Goal: Task Accomplishment & Management: Manage account settings

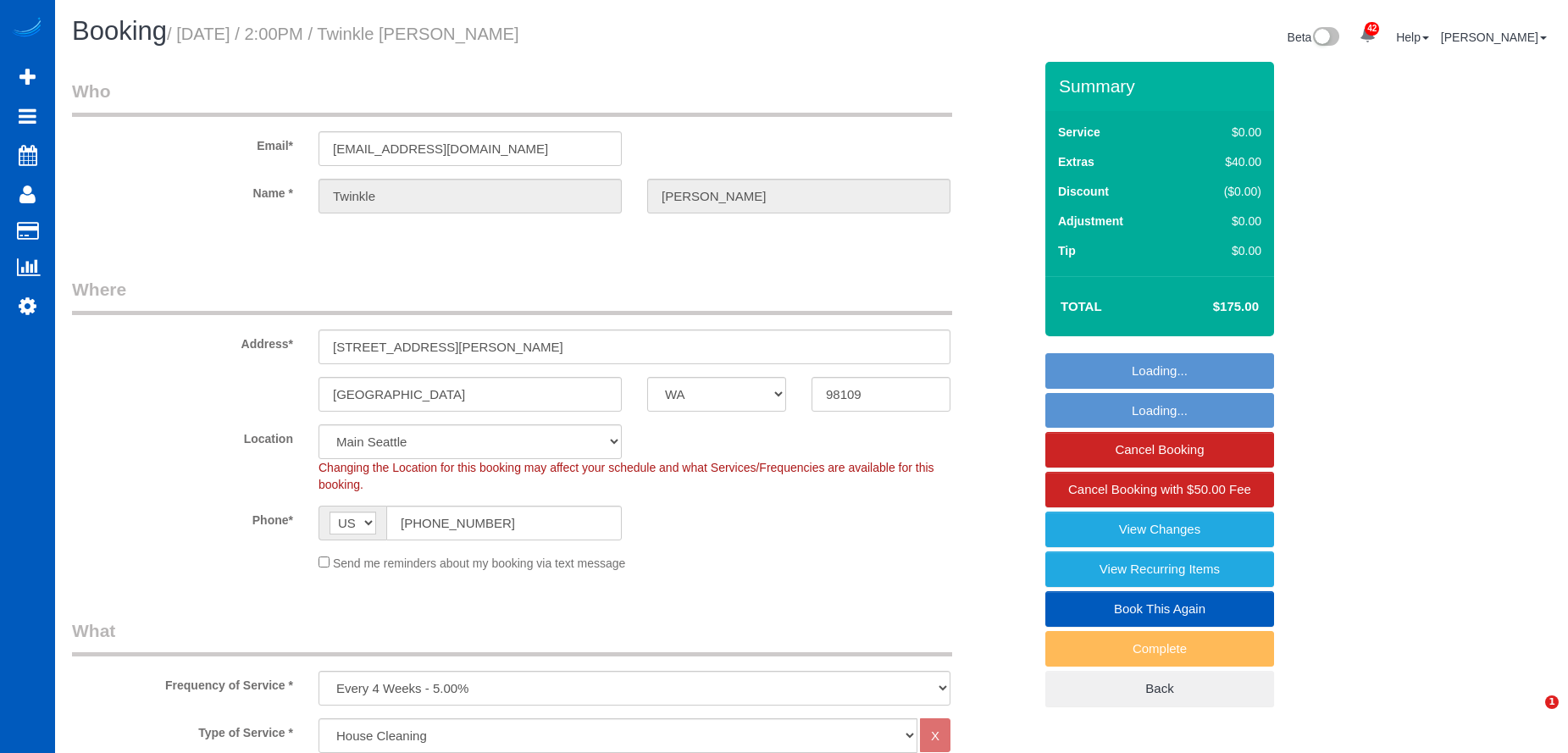
select select "WA"
select select "199"
select select "spot1"
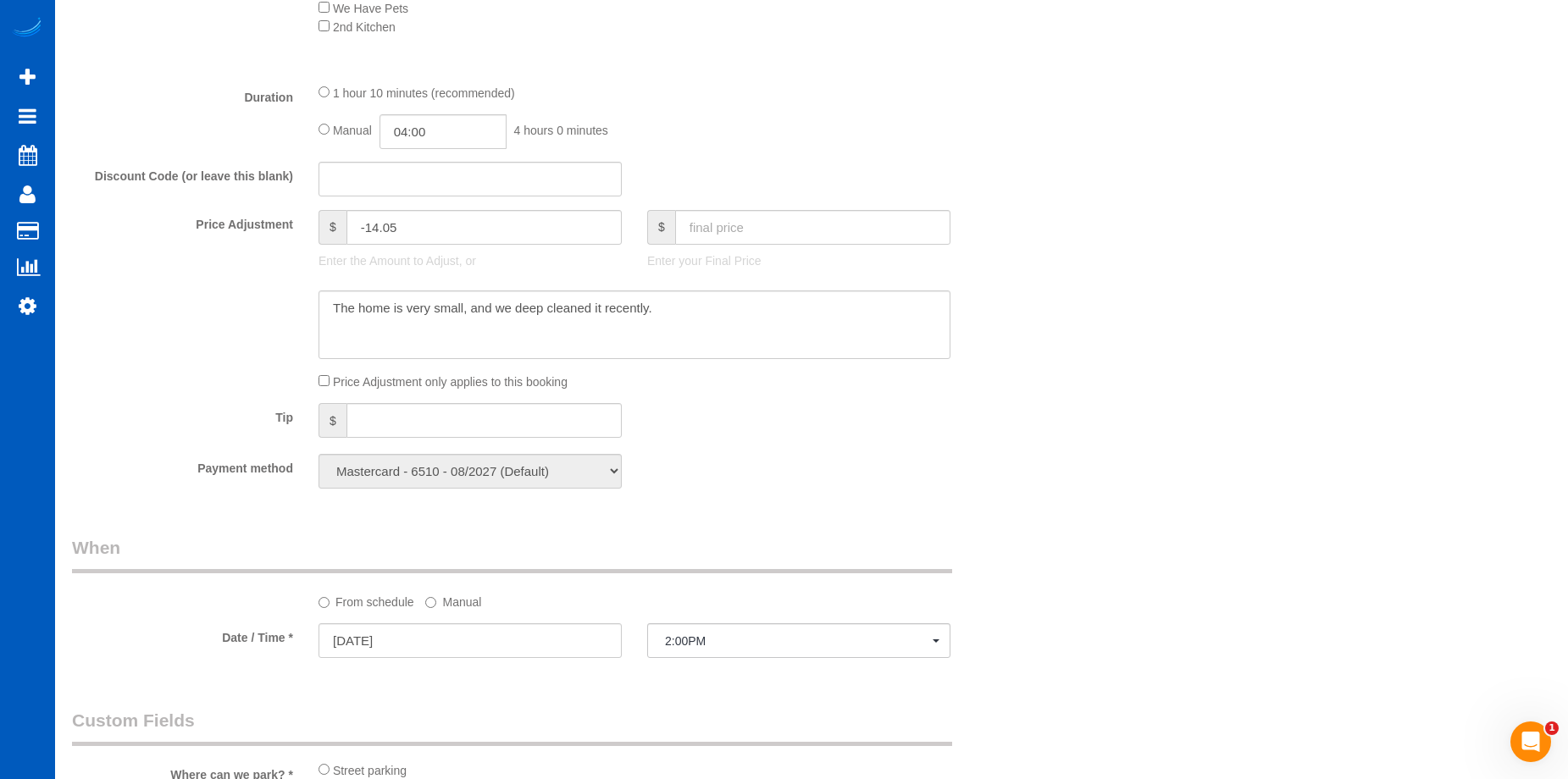
scroll to position [1440, 0]
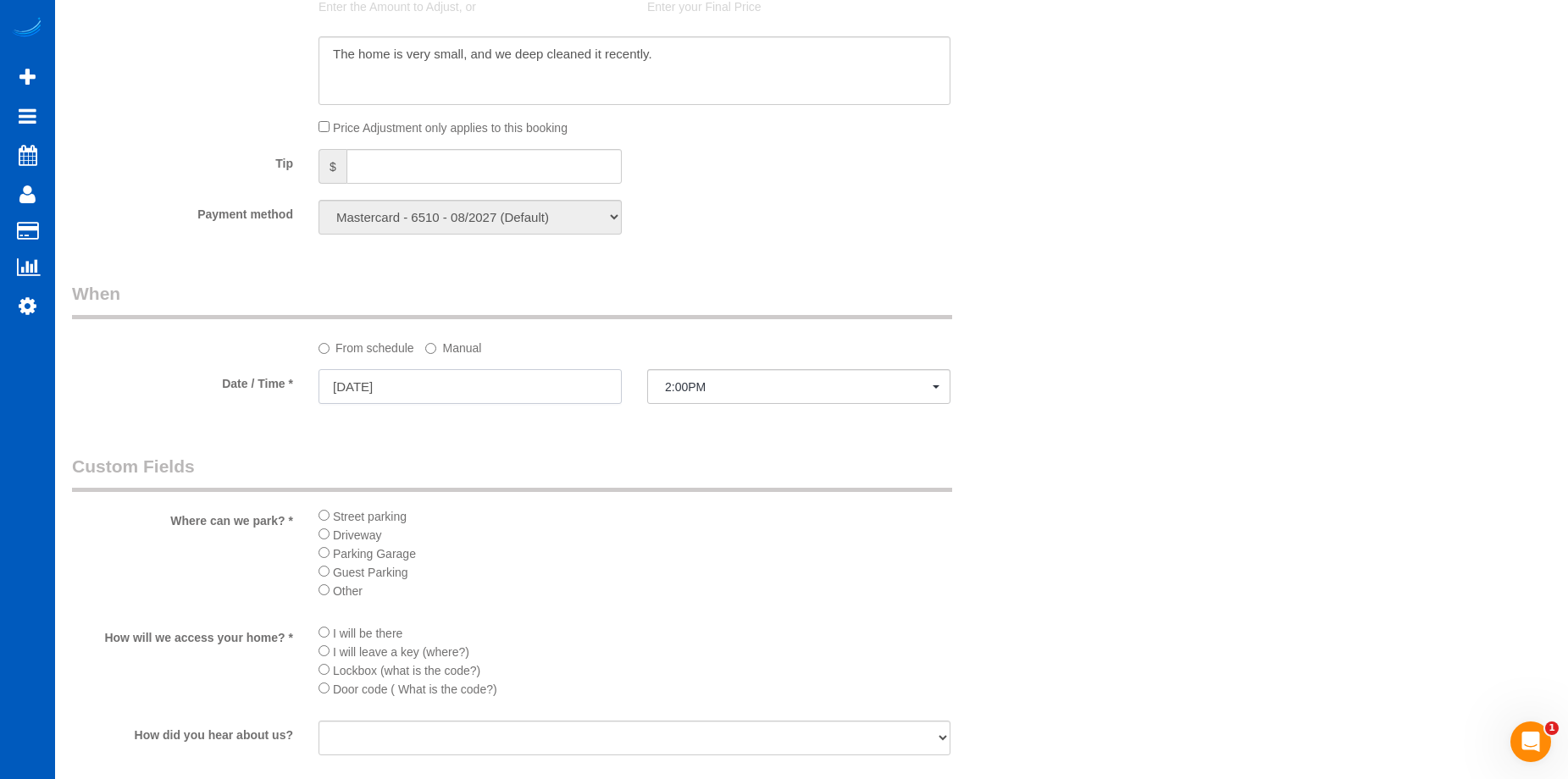
click at [554, 379] on input "10/01/2025" at bounding box center [470, 386] width 303 height 34
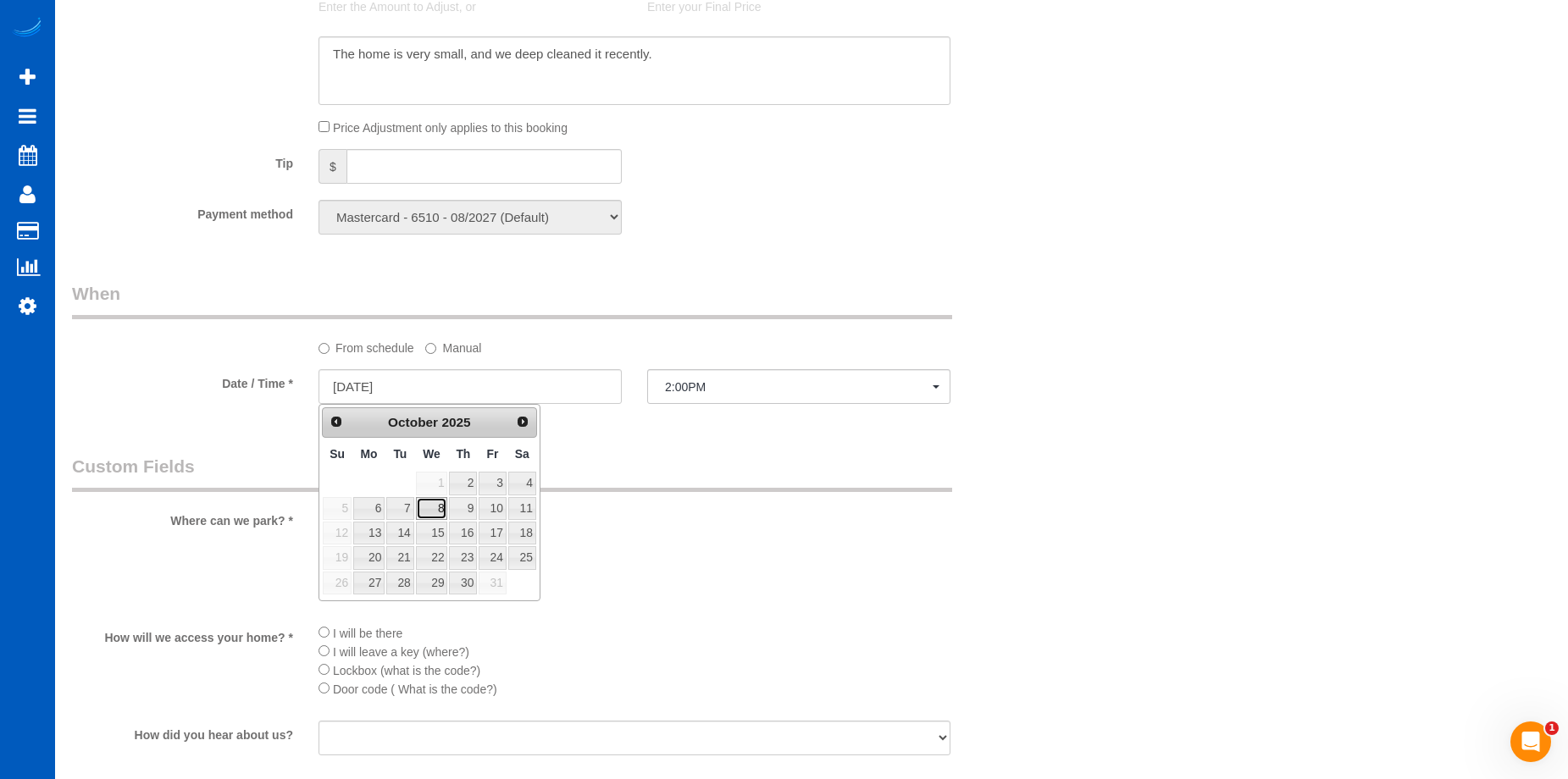
click at [428, 509] on link "8" at bounding box center [432, 508] width 32 height 23
type input "10/08/2025"
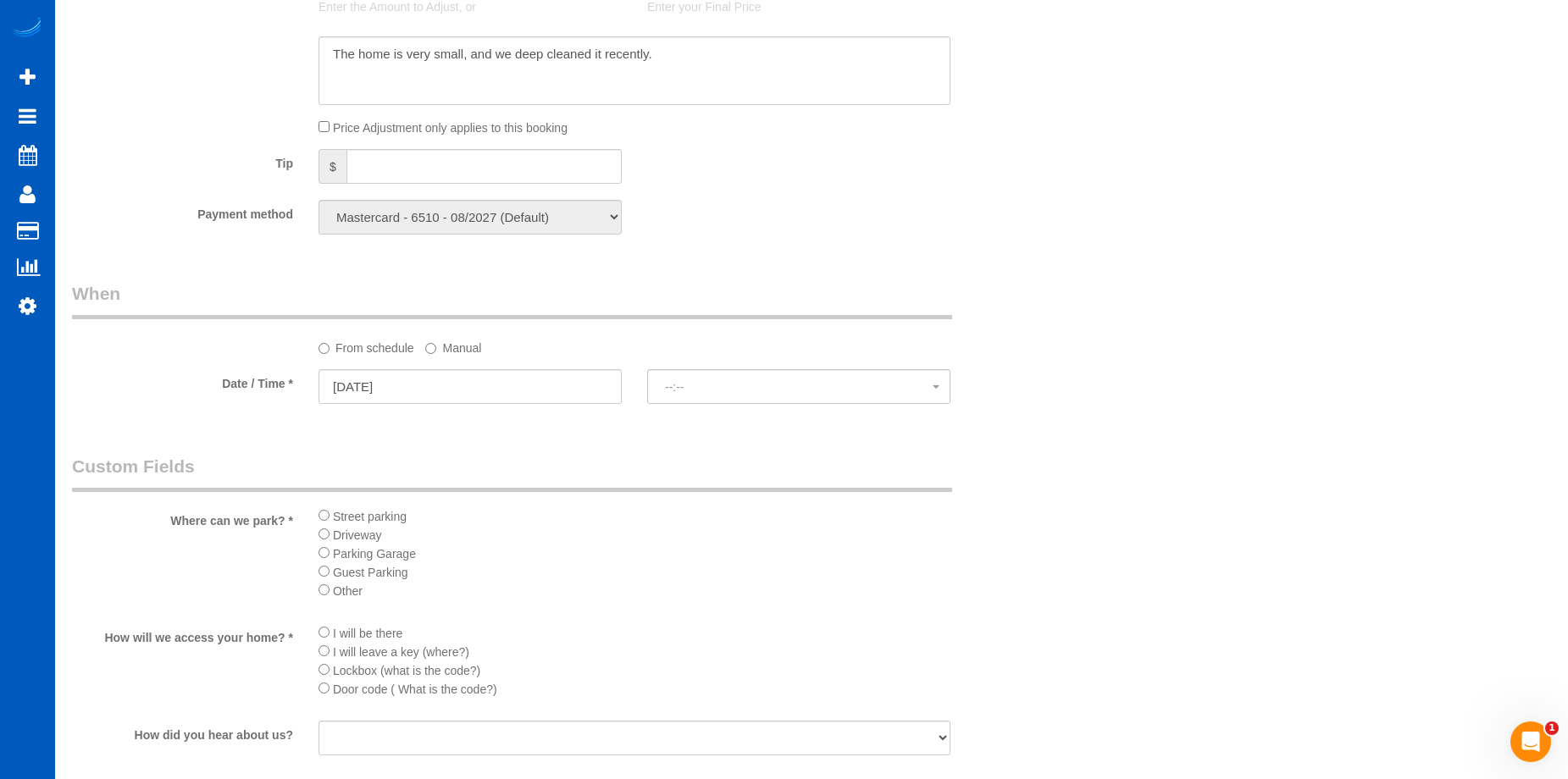
select select "spot15"
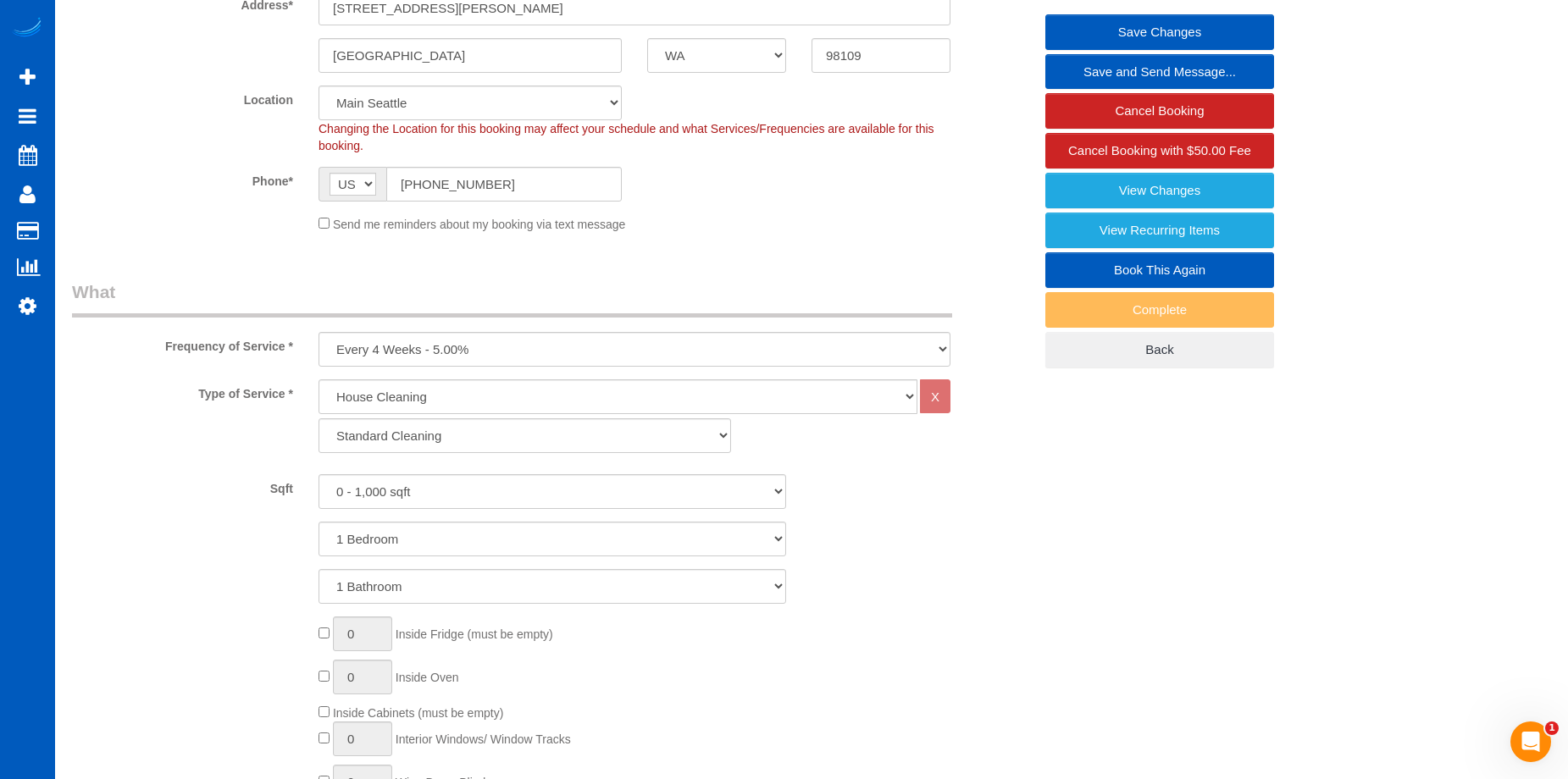
scroll to position [254, 0]
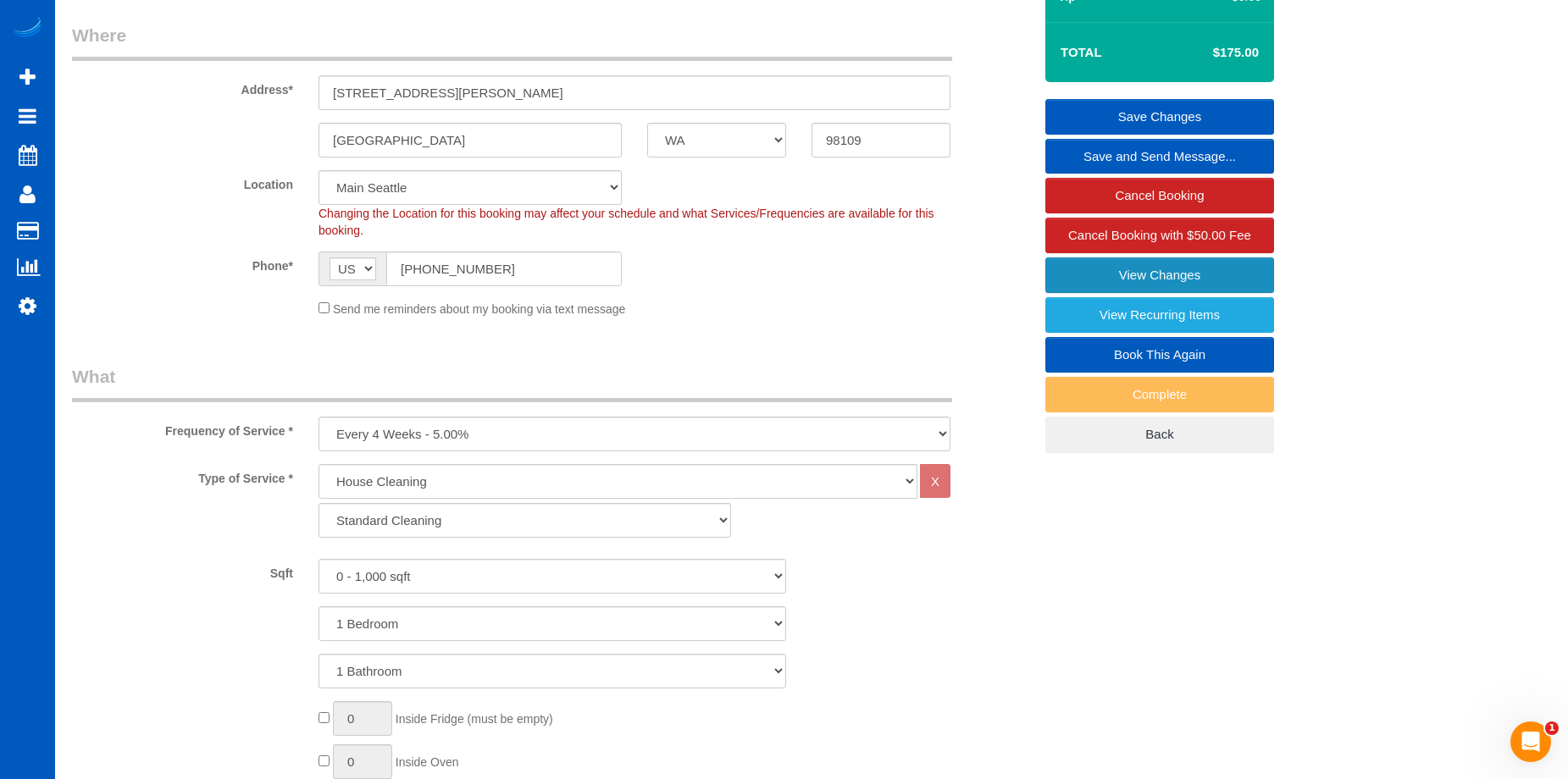
click at [1068, 270] on link "View Changes" at bounding box center [1159, 275] width 228 height 35
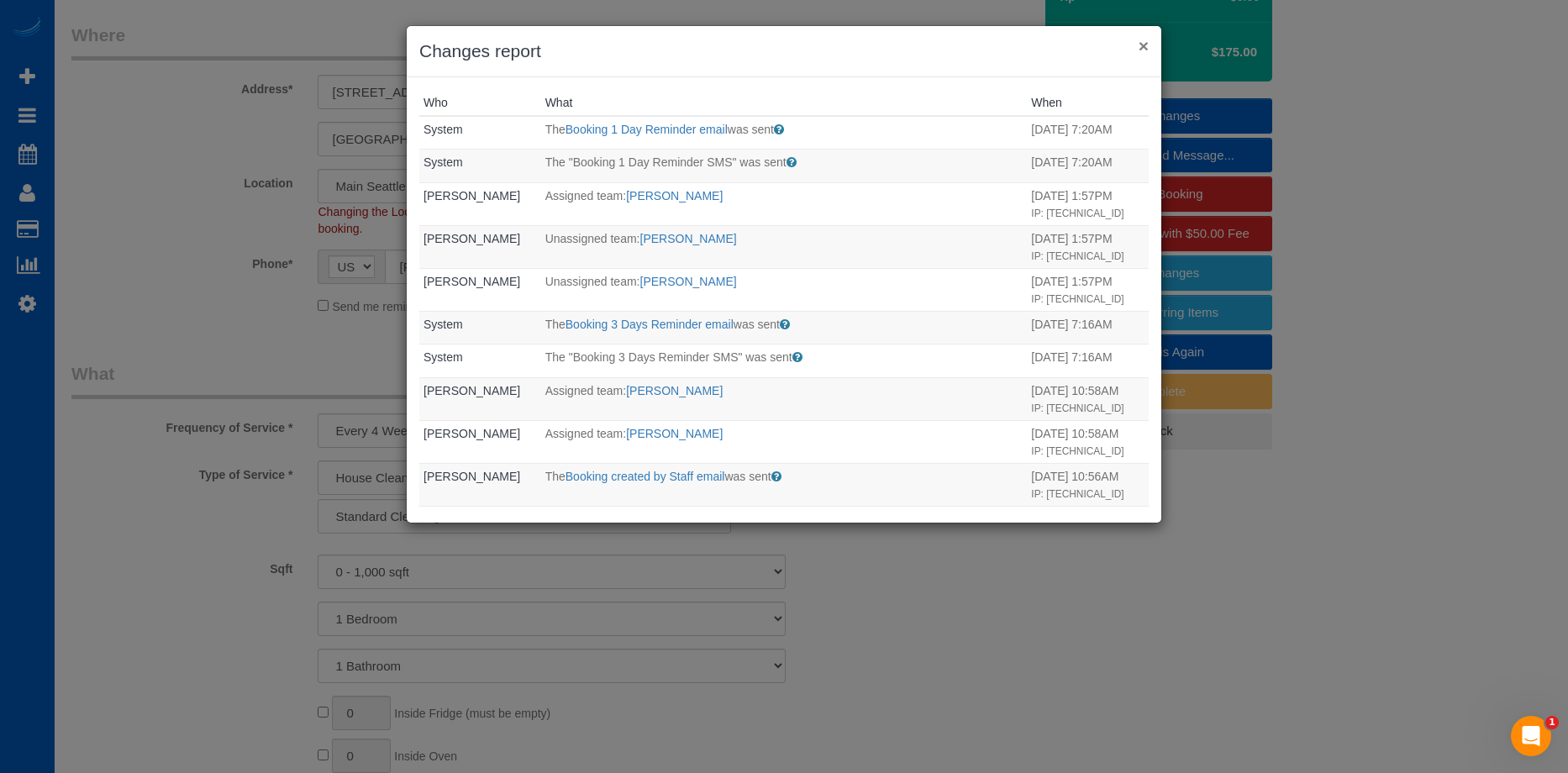
click at [1139, 46] on button "×" at bounding box center [1144, 46] width 10 height 18
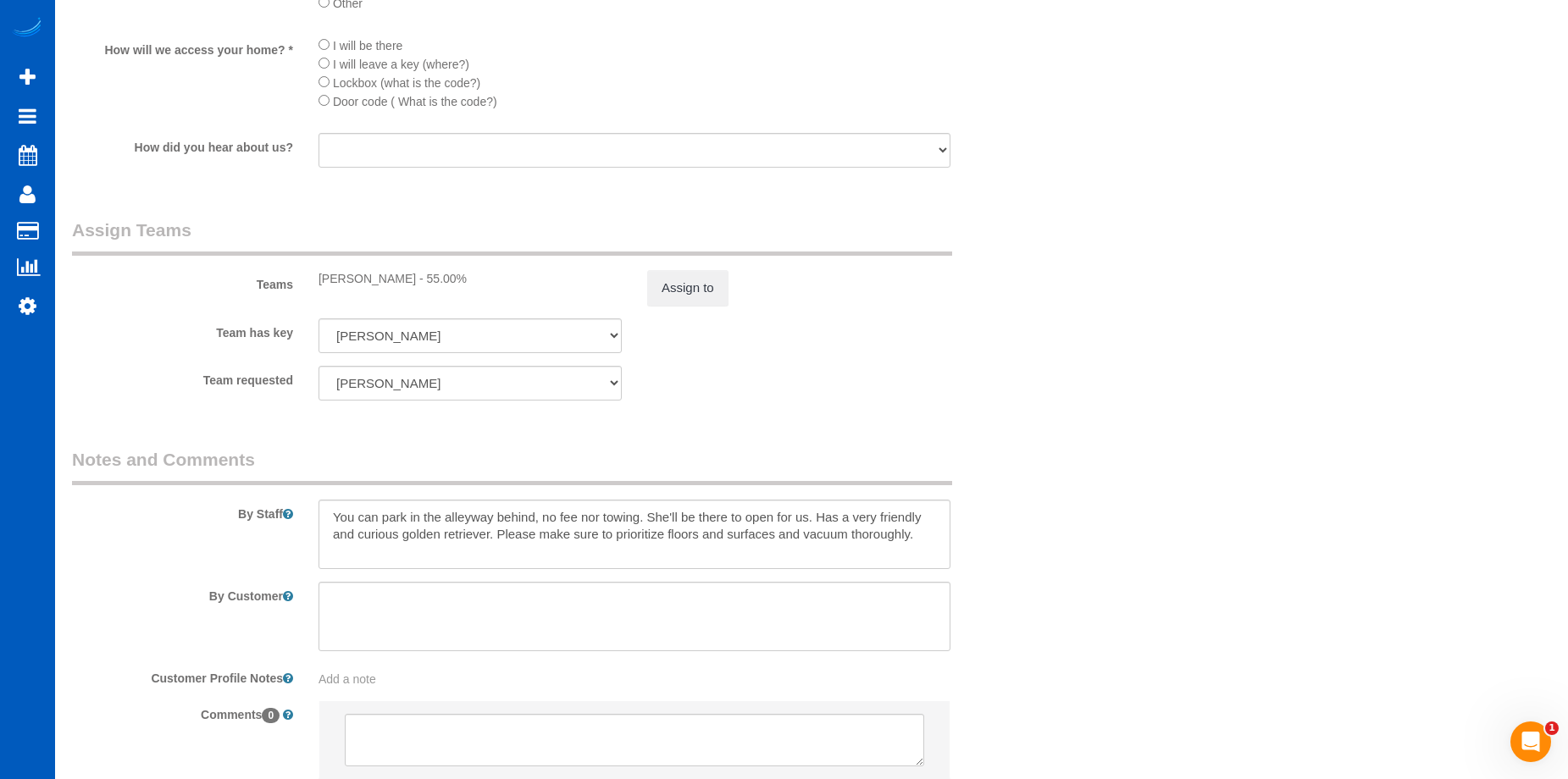
scroll to position [2032, 0]
click at [705, 275] on button "Assign to" at bounding box center [688, 282] width 82 height 35
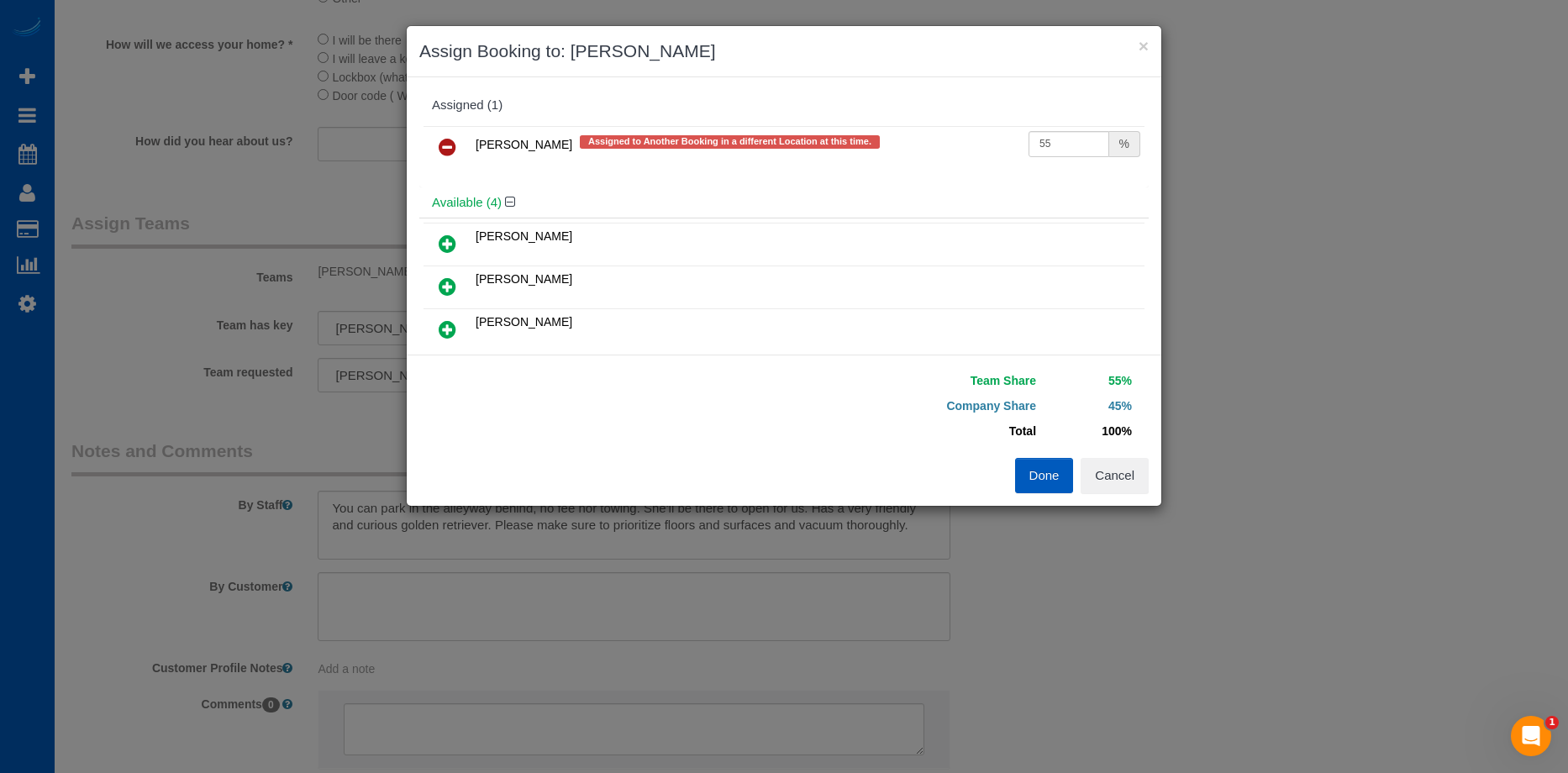
click at [448, 142] on icon at bounding box center [447, 146] width 18 height 20
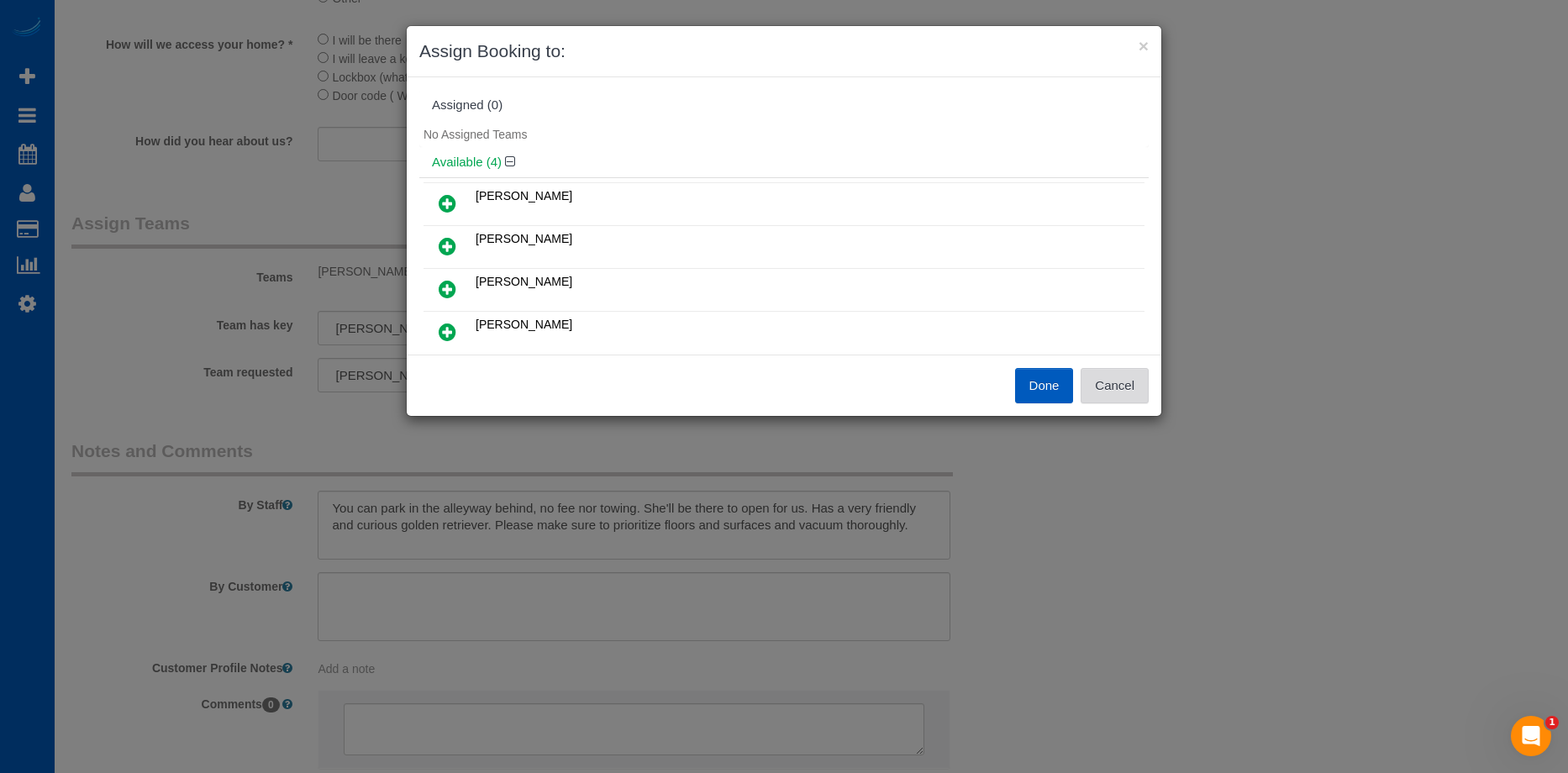
click at [1112, 384] on button "Cancel" at bounding box center [1114, 386] width 68 height 35
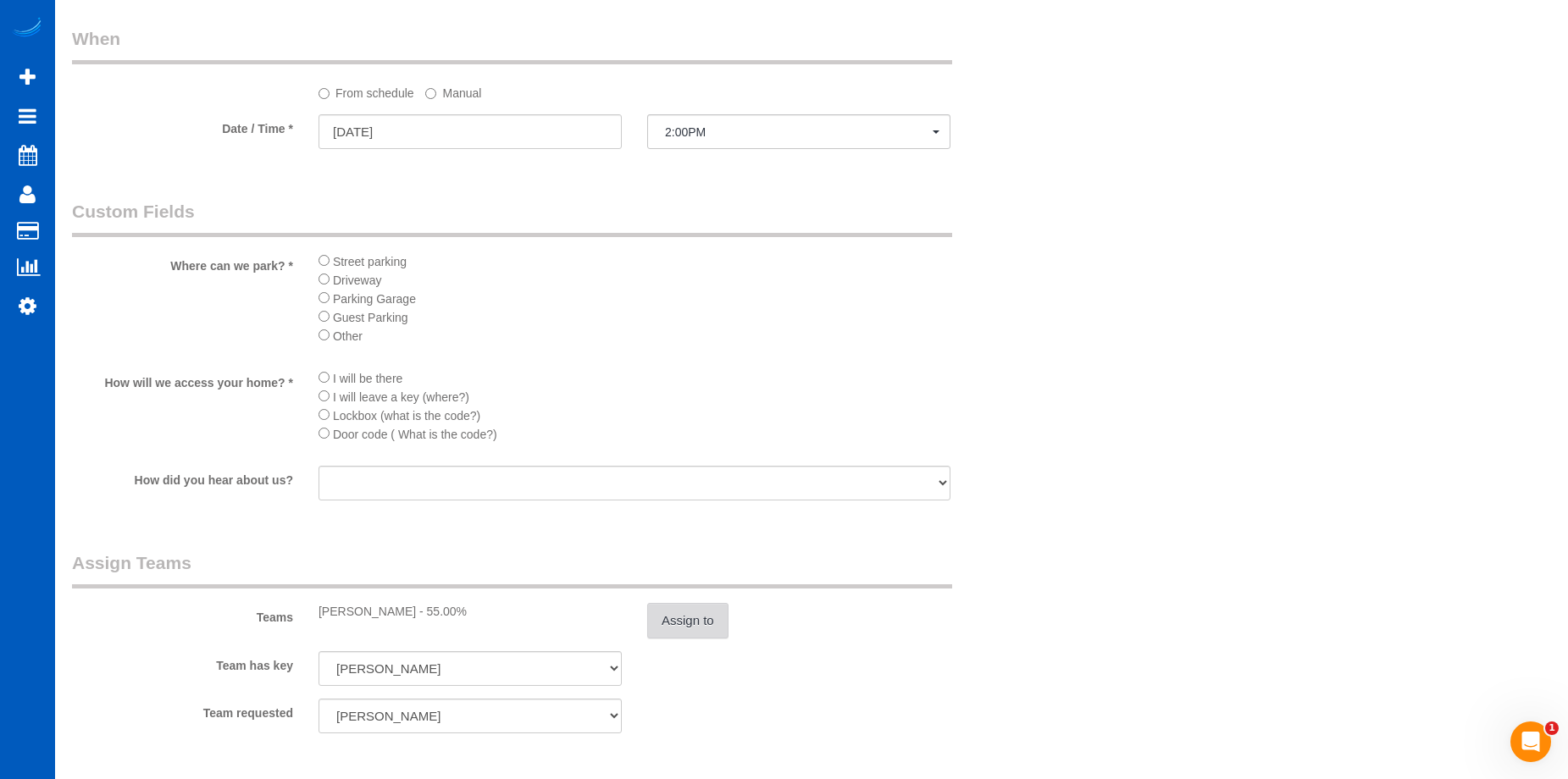
scroll to position [1694, 0]
click at [722, 617] on button "Assign to" at bounding box center [688, 622] width 82 height 35
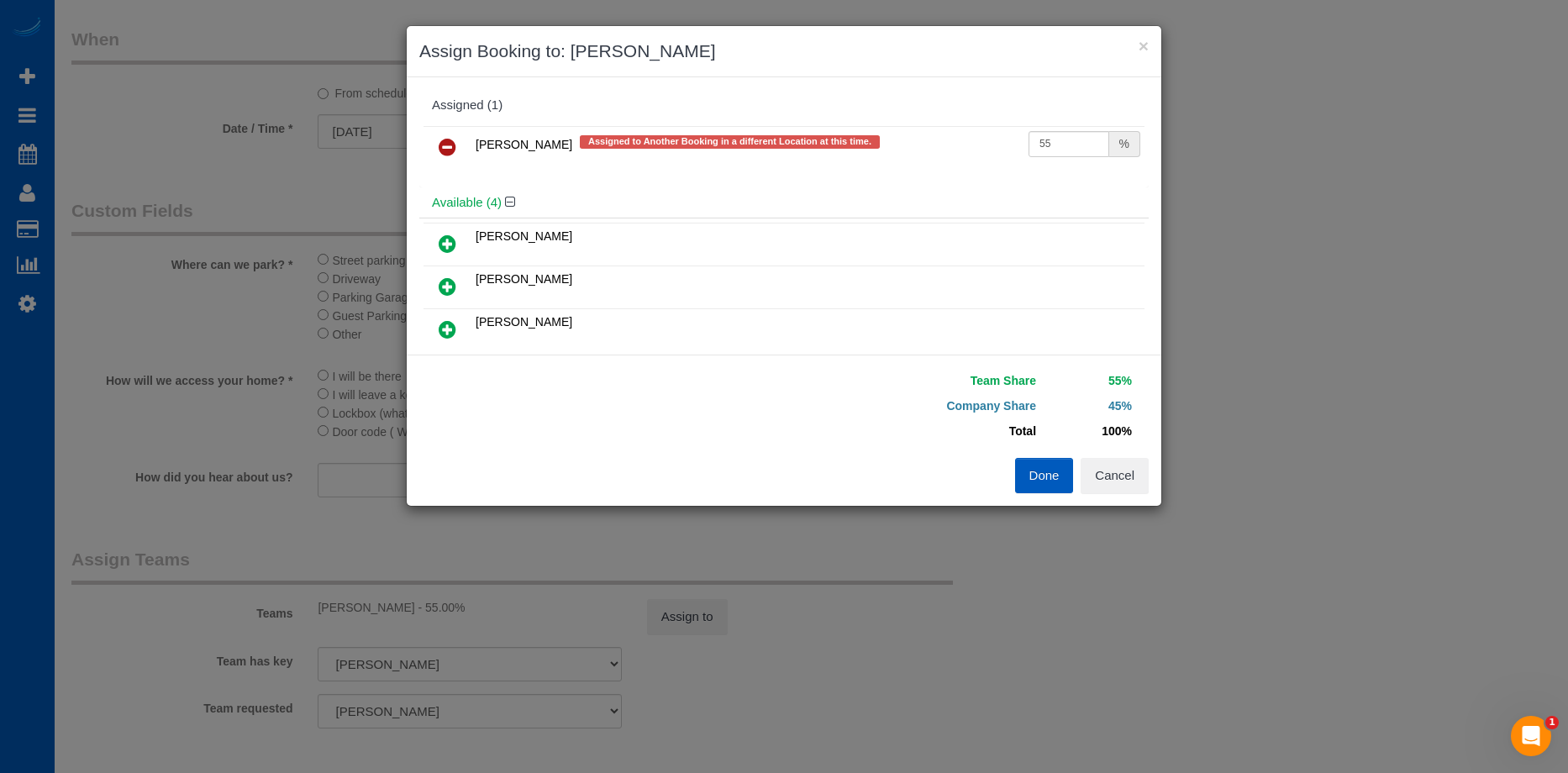
click at [447, 142] on icon at bounding box center [447, 146] width 18 height 20
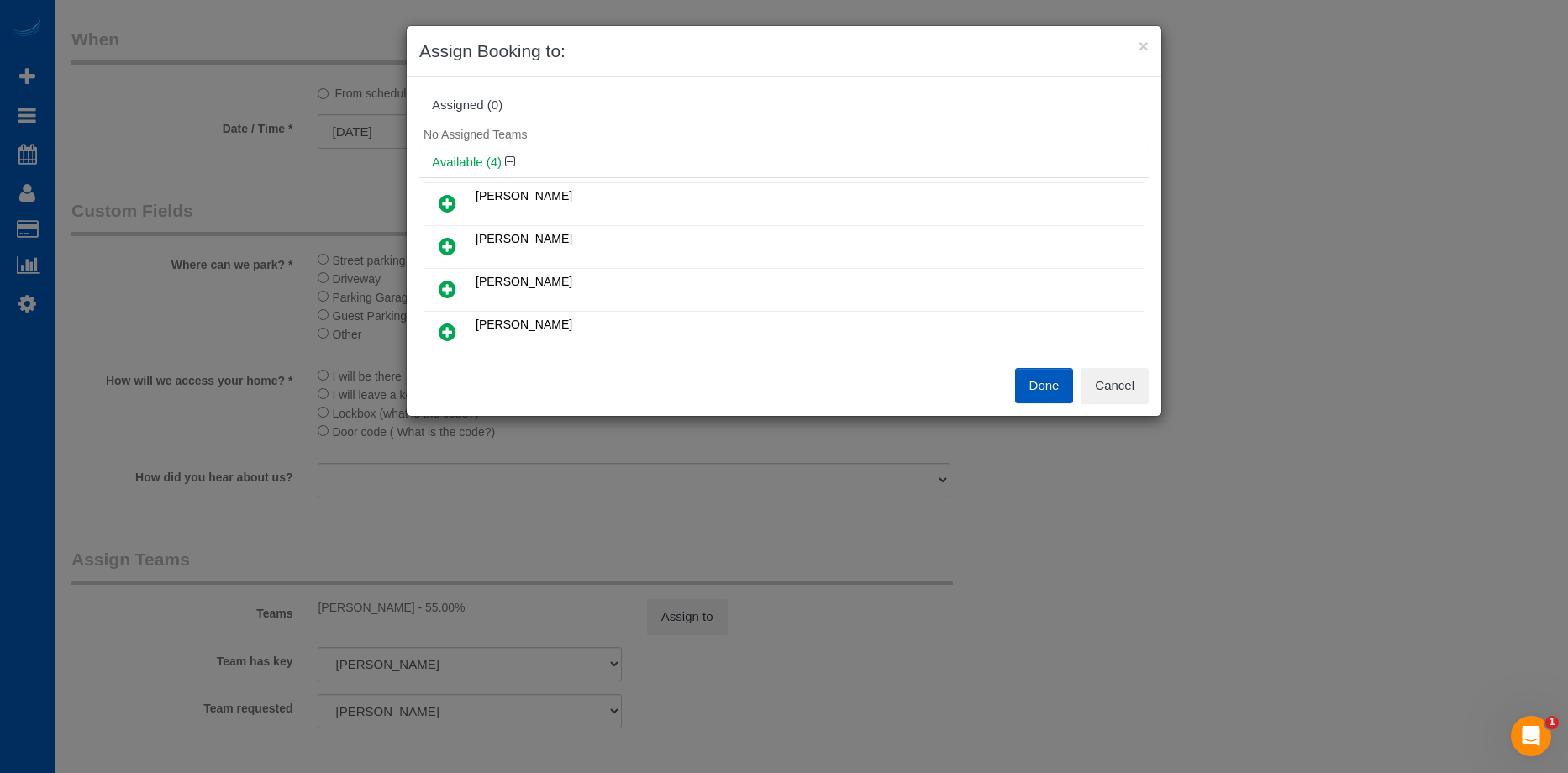
click at [457, 202] on link at bounding box center [447, 204] width 39 height 33
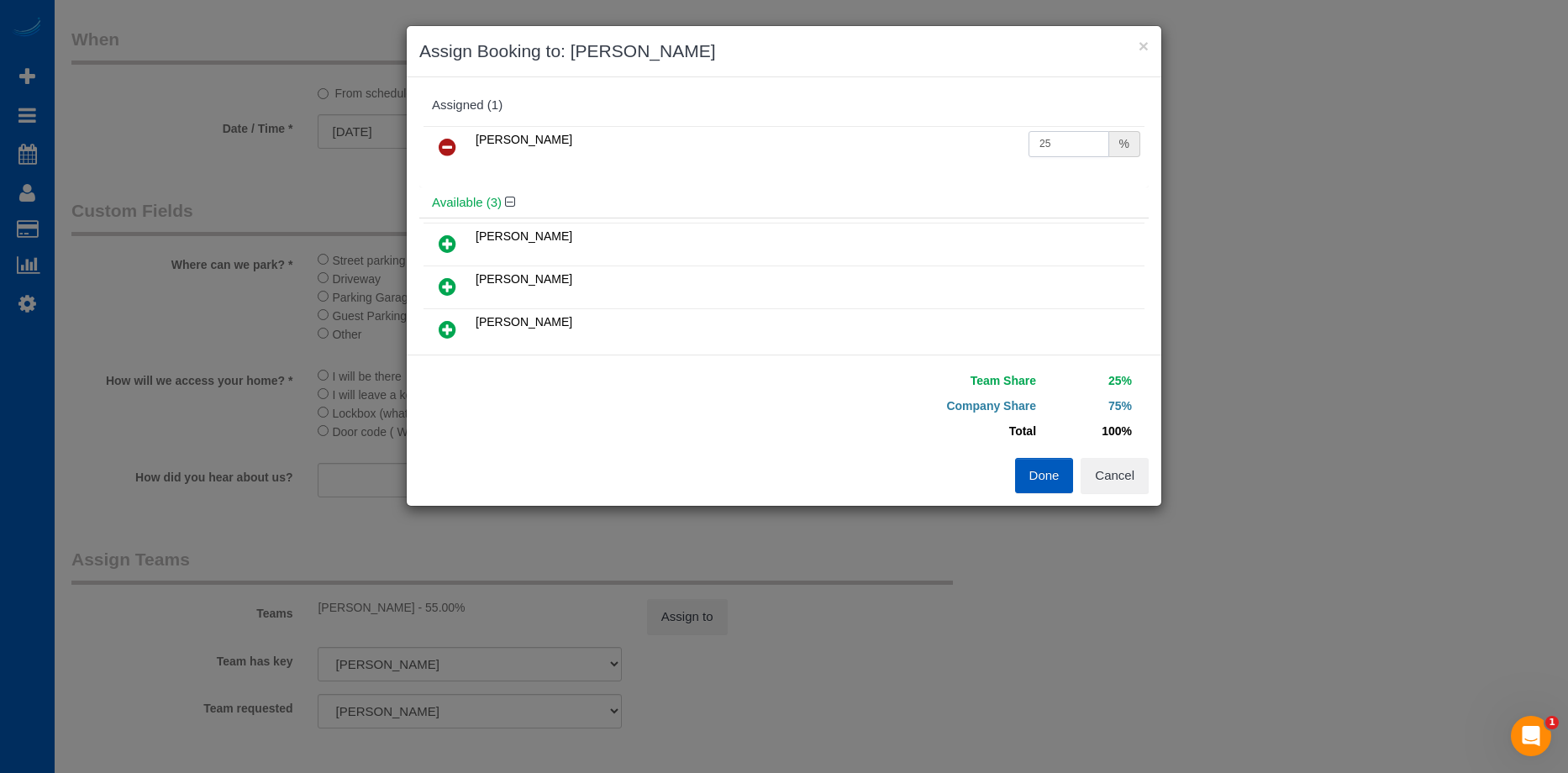
click at [1054, 143] on input "25" at bounding box center [1068, 143] width 81 height 26
drag, startPoint x: 1058, startPoint y: 130, endPoint x: 927, endPoint y: 149, distance: 132.4
click at [927, 149] on tr "Milena Kasianchyk 25 %" at bounding box center [784, 147] width 721 height 43
type input "55"
click at [1045, 475] on button "Done" at bounding box center [1044, 475] width 59 height 35
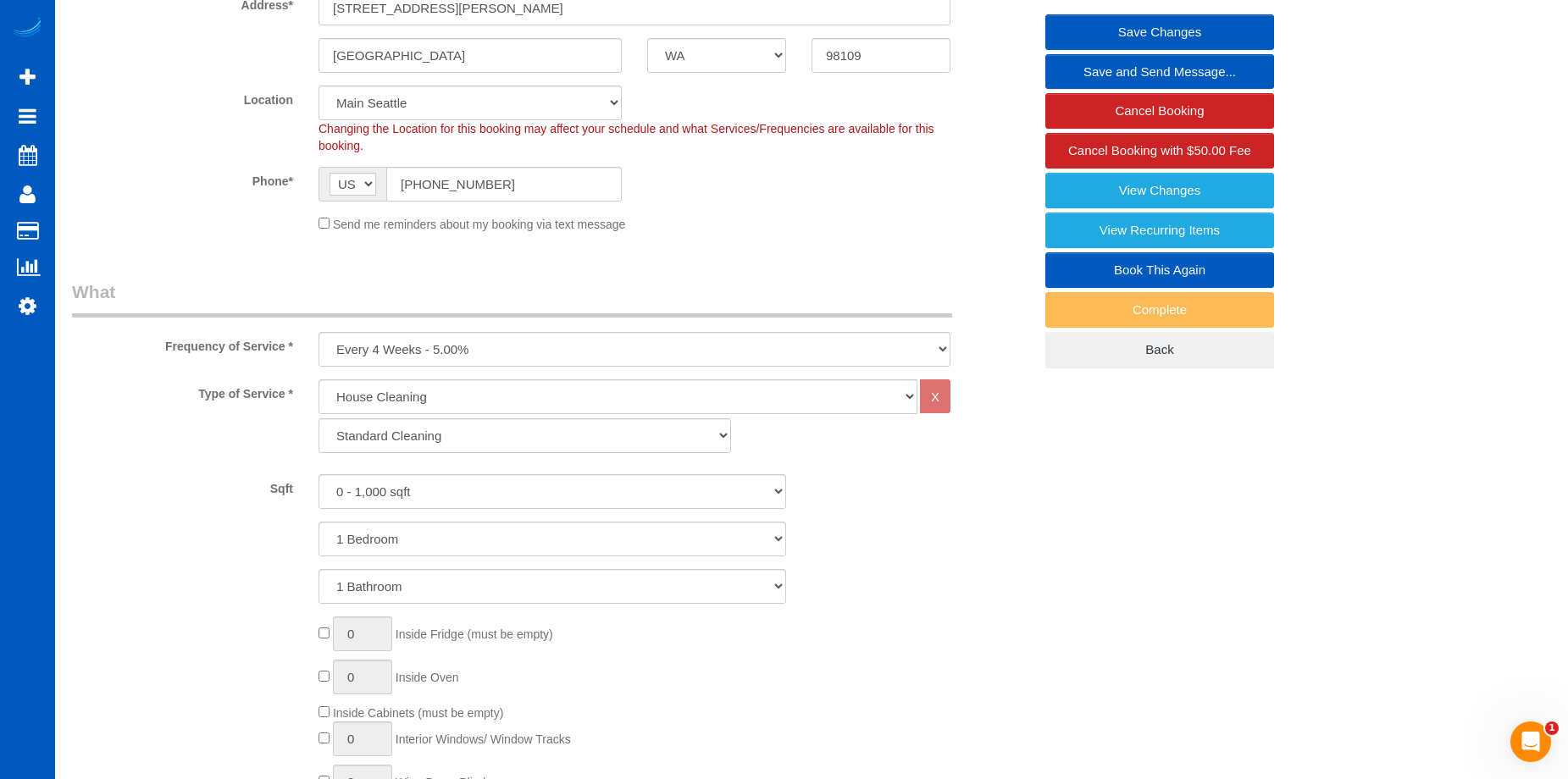
scroll to position [85, 0]
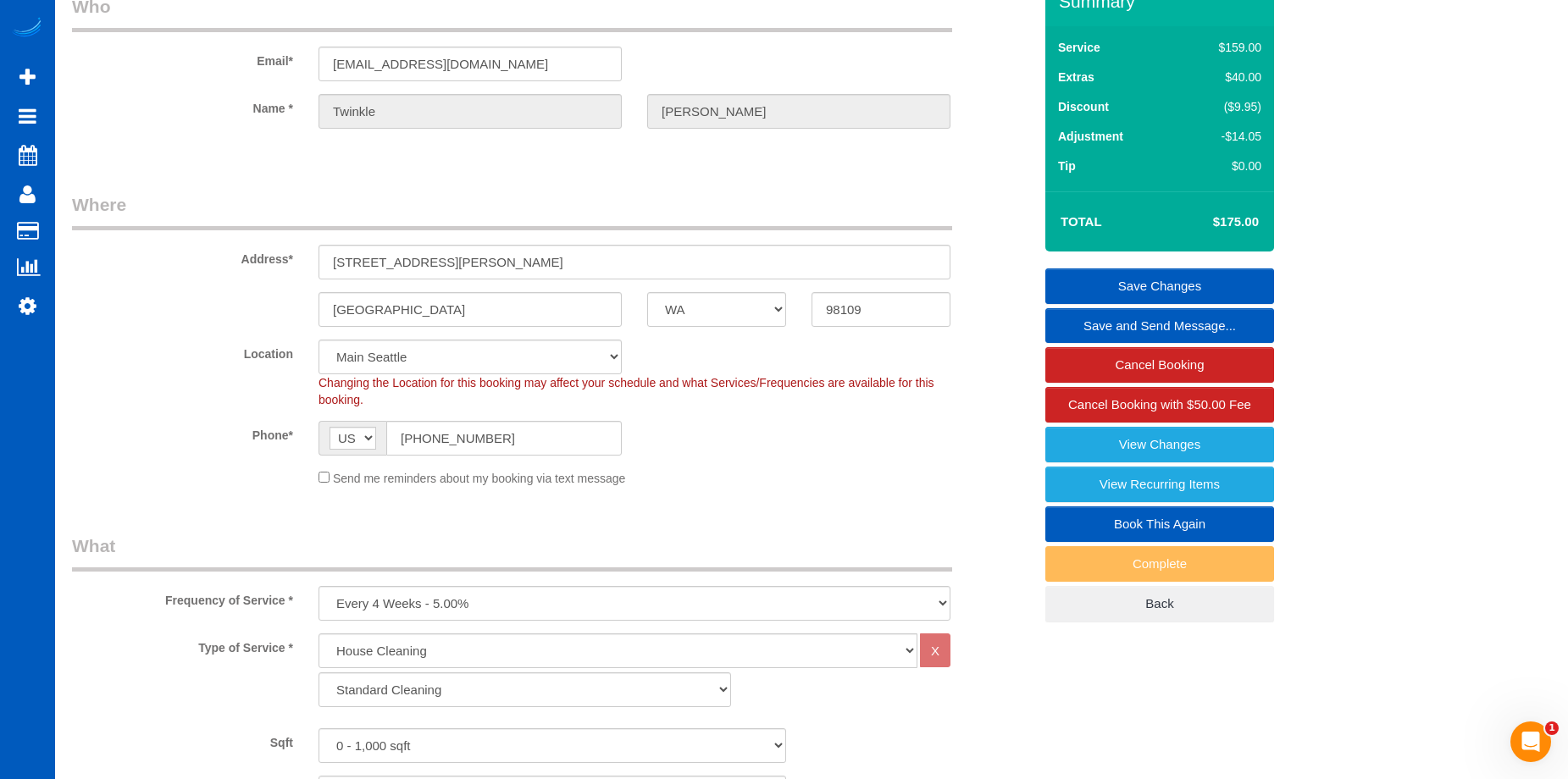
click at [1075, 281] on link "Save Changes" at bounding box center [1159, 286] width 228 height 35
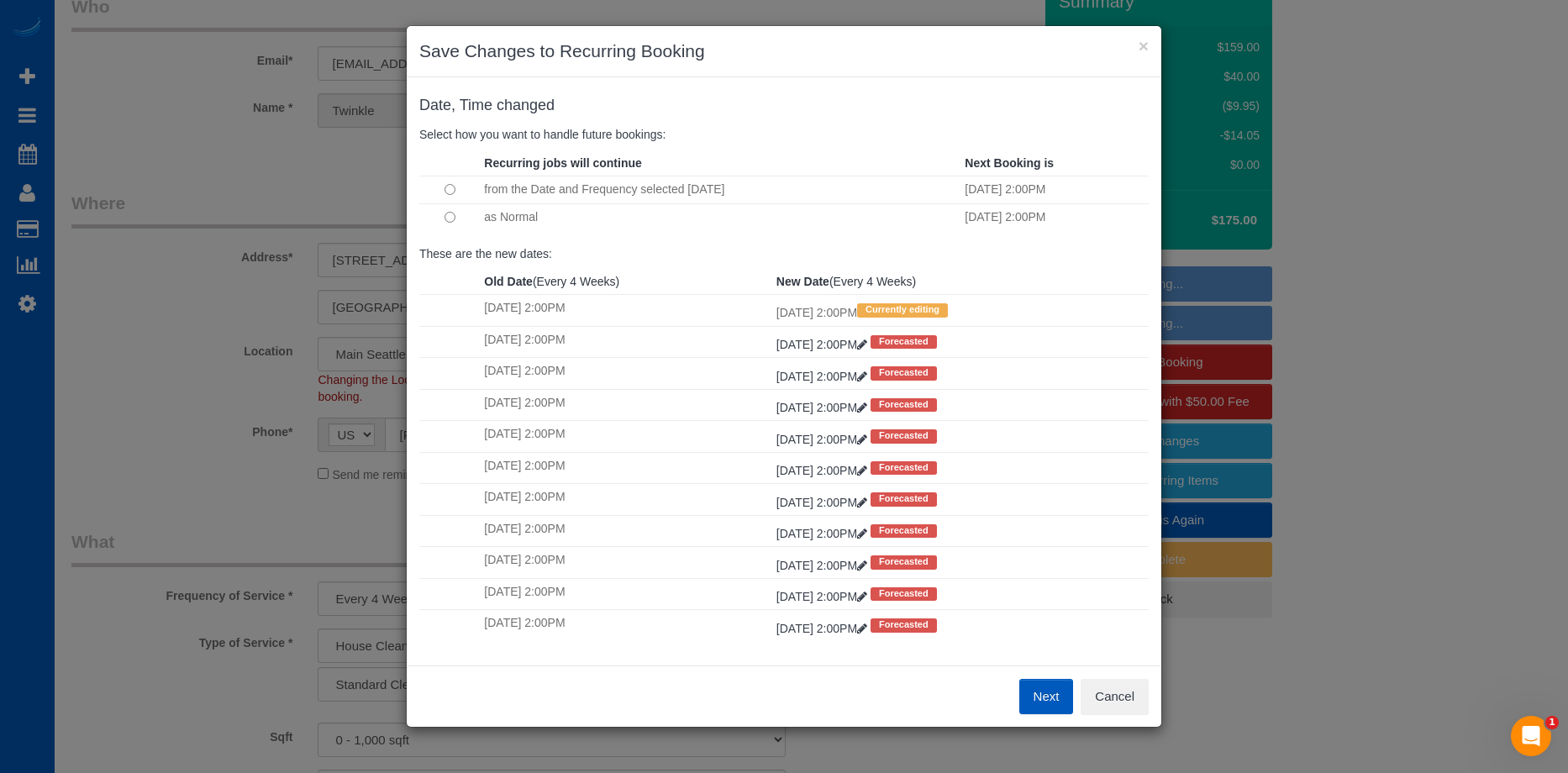
click at [1054, 694] on button "Next" at bounding box center [1046, 697] width 55 height 35
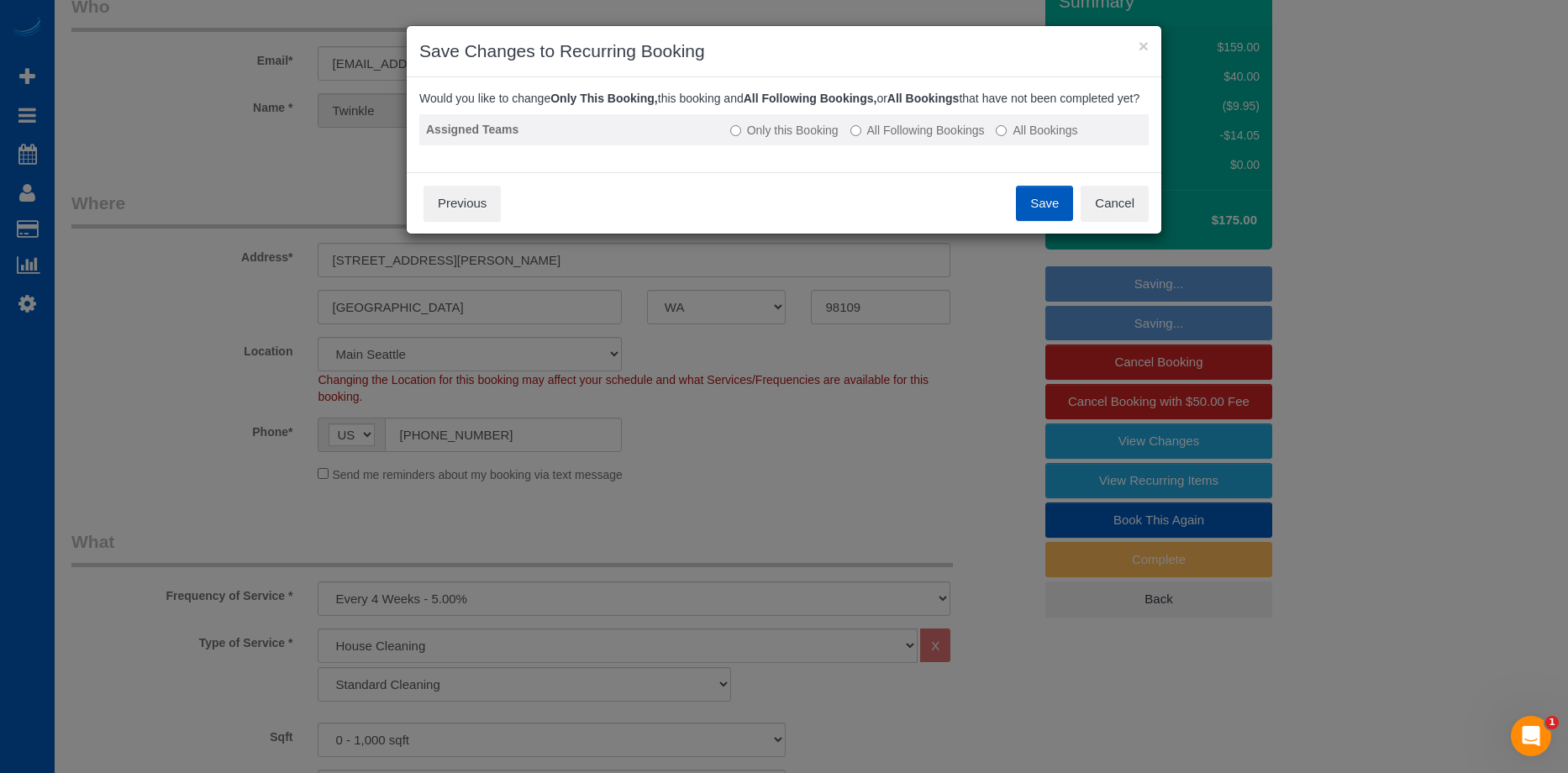
click at [904, 139] on label "All Following Bookings" at bounding box center [917, 130] width 135 height 17
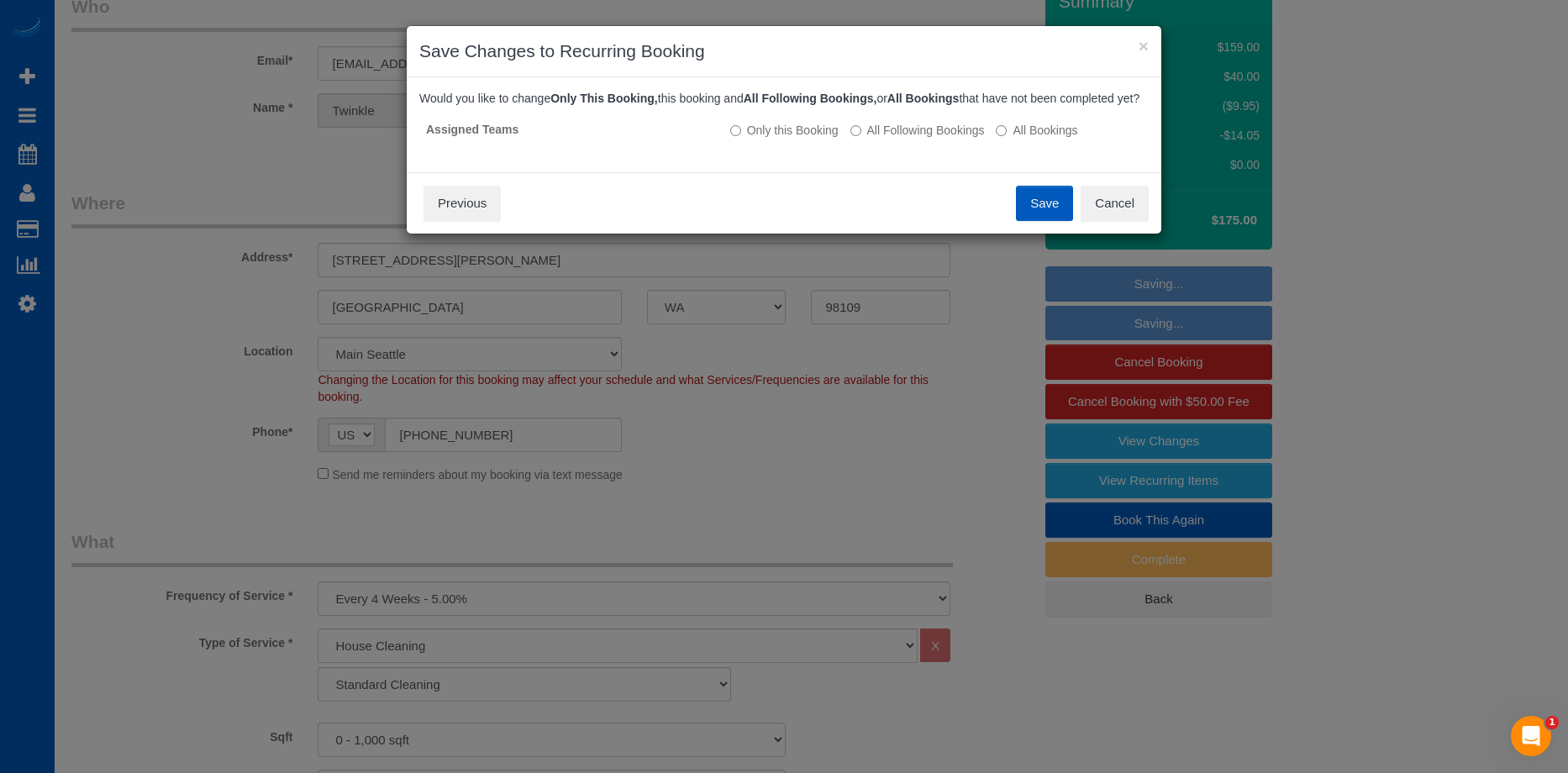
click at [1037, 213] on button "Save" at bounding box center [1044, 203] width 58 height 35
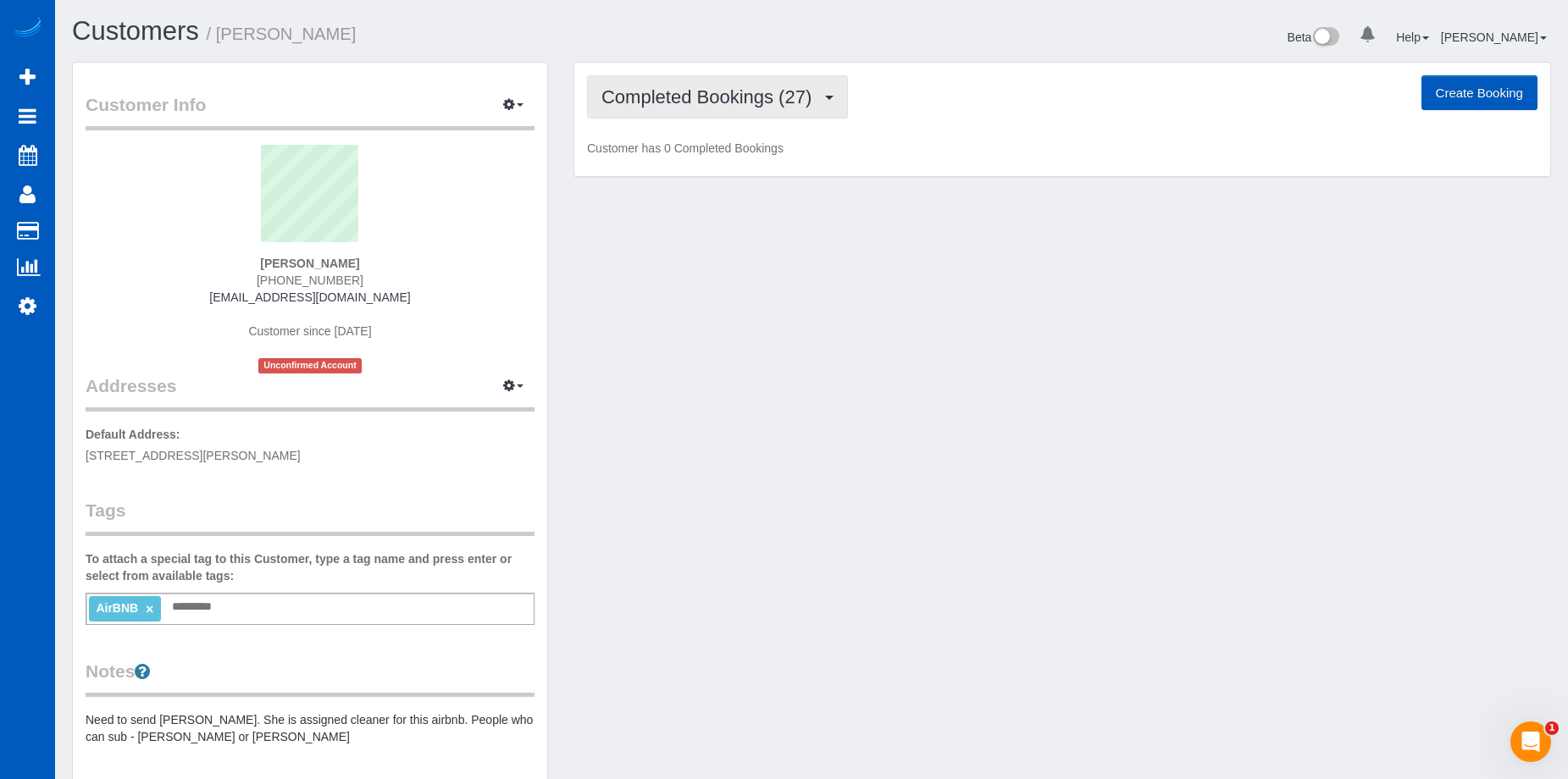
click at [753, 109] on button "Completed Bookings (27)" at bounding box center [717, 97] width 261 height 43
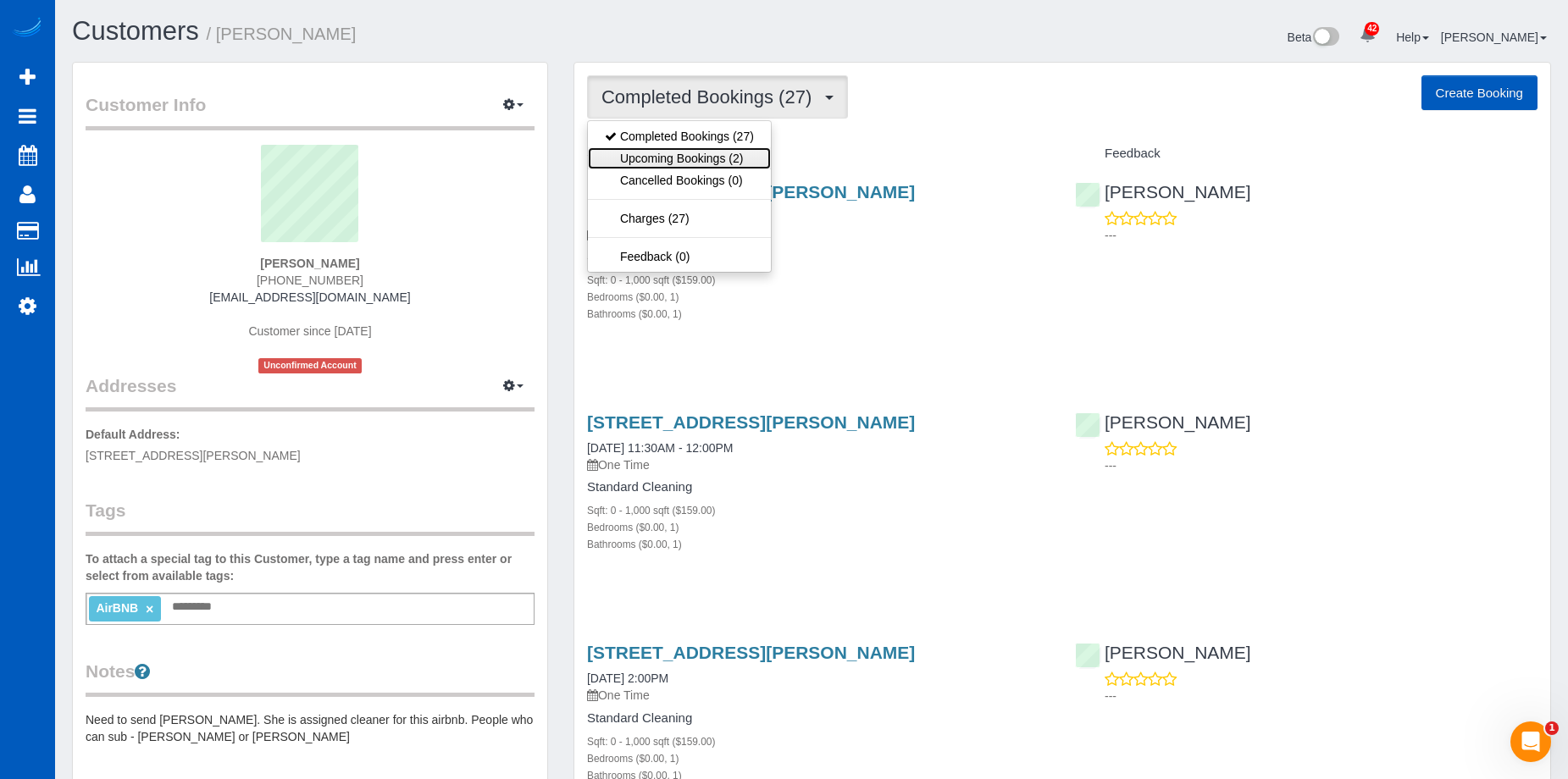
click at [720, 165] on link "Upcoming Bookings (2)" at bounding box center [680, 158] width 183 height 22
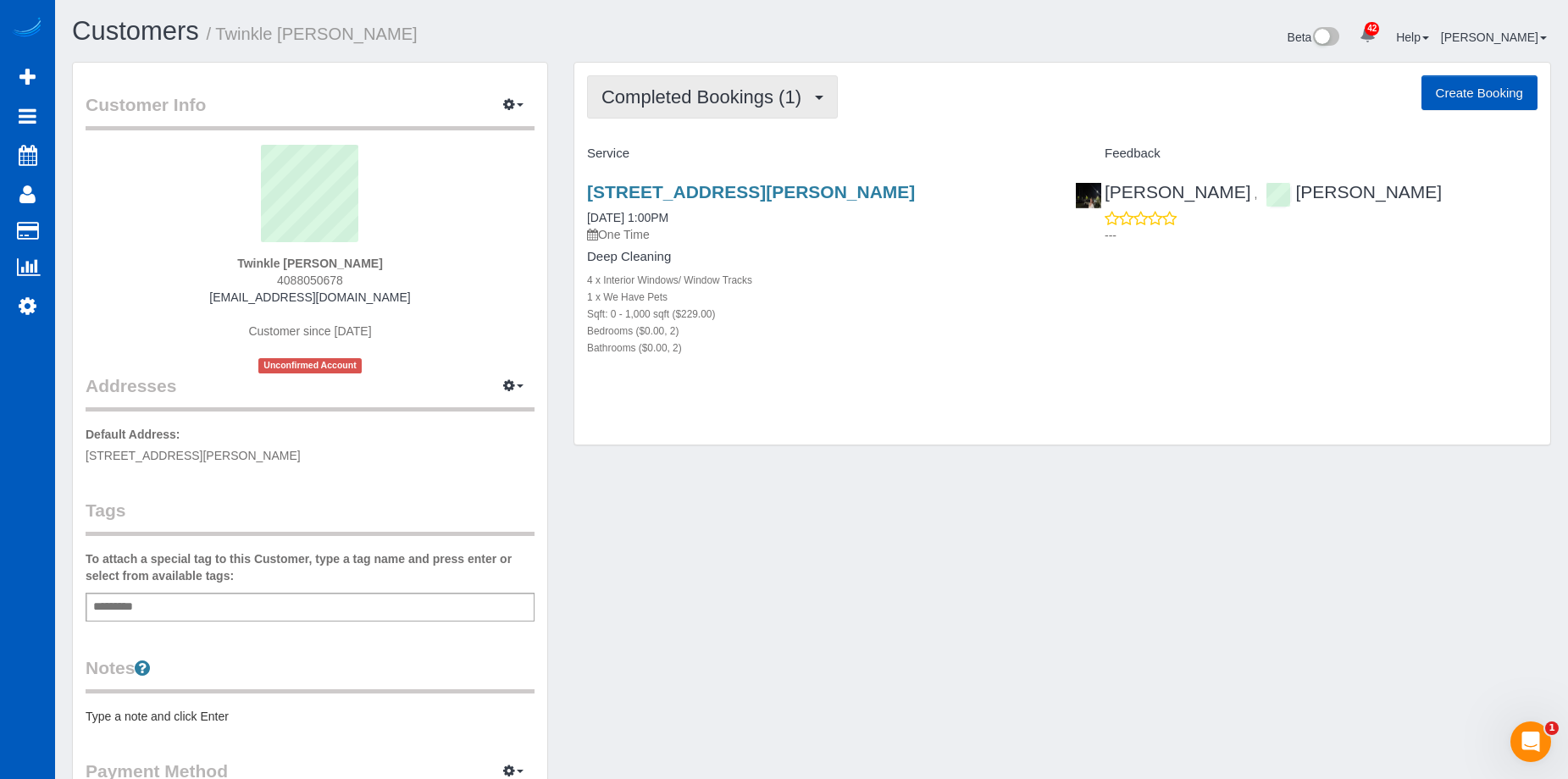
click at [716, 94] on span "Completed Bookings (1)" at bounding box center [705, 97] width 209 height 22
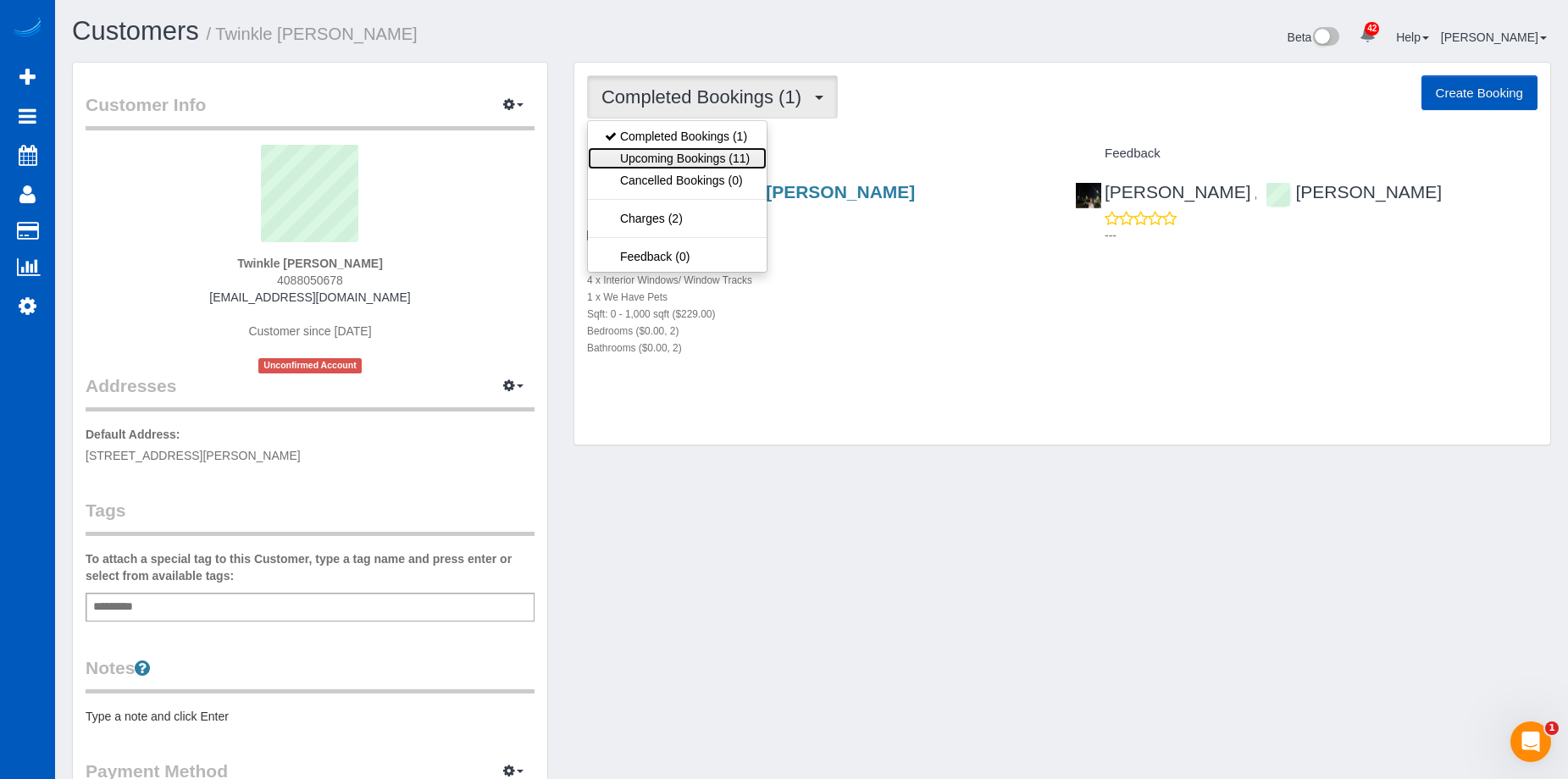
click at [692, 164] on link "Upcoming Bookings (11)" at bounding box center [678, 158] width 179 height 22
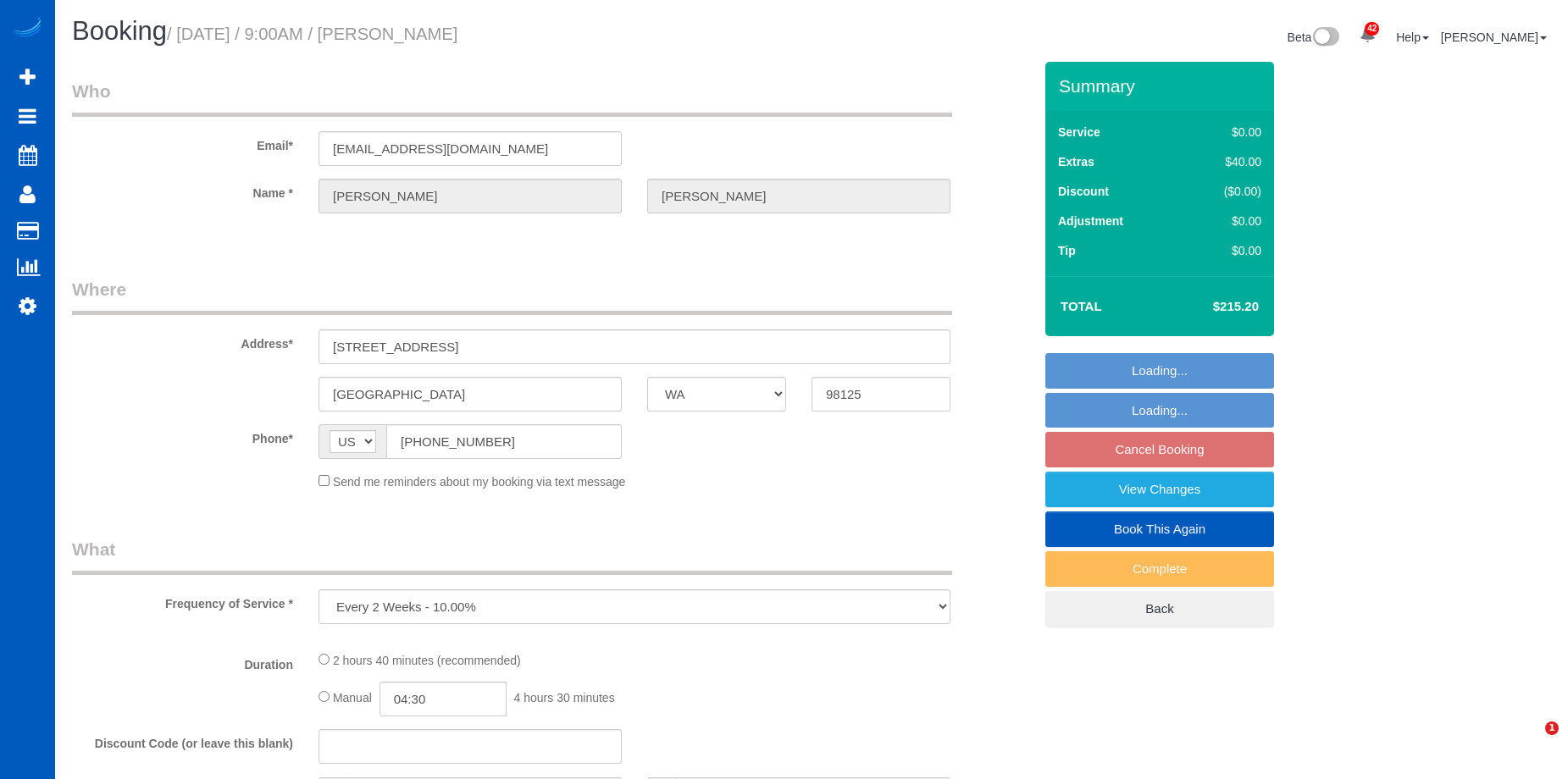
select select "WA"
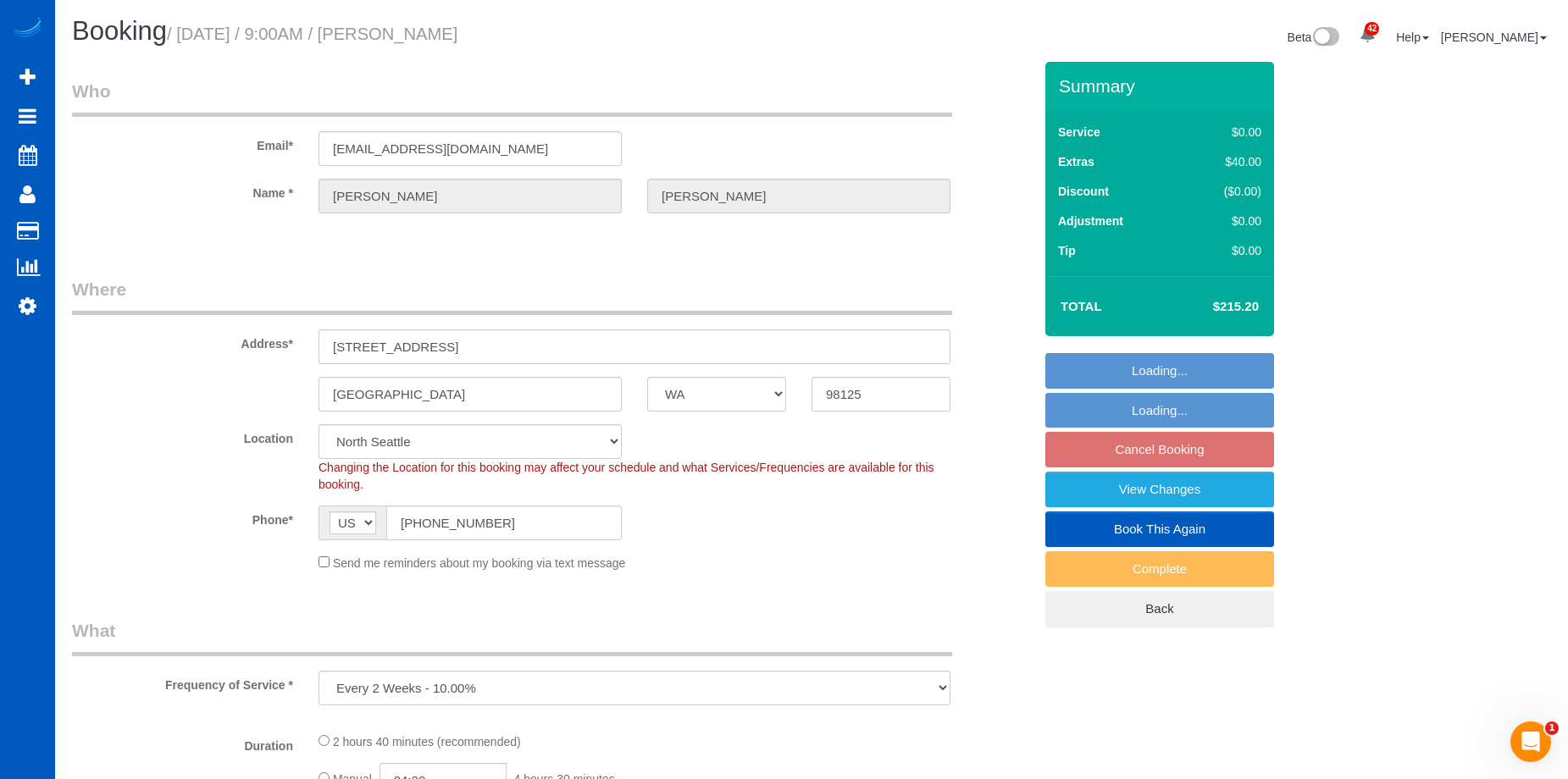
select select "object:1185"
select select "199"
select select "2001"
select select "3"
